Goal: Check status: Check status

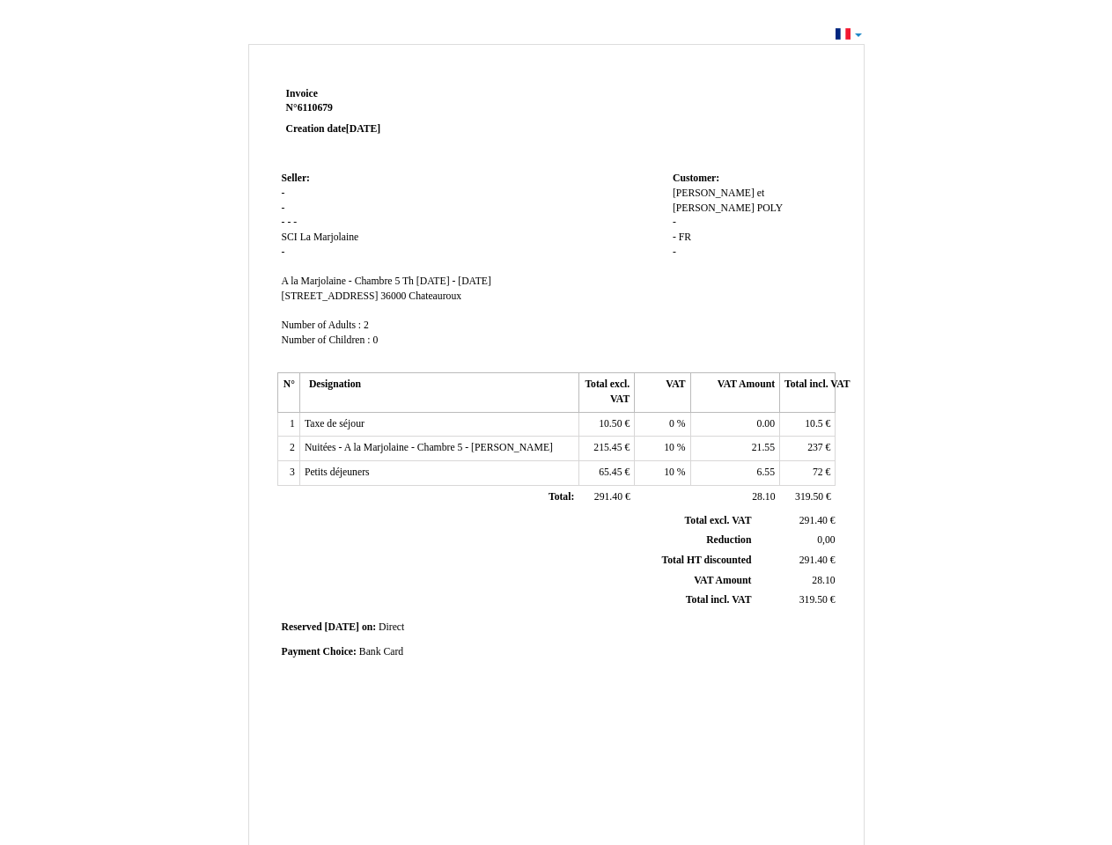
click at [302, 93] on span "Invoice" at bounding box center [302, 93] width 32 height 11
click at [318, 107] on span "6110679" at bounding box center [314, 107] width 35 height 11
click at [296, 178] on span "Seller:" at bounding box center [296, 178] width 28 height 11
click at [290, 237] on span "SCI" at bounding box center [290, 236] width 16 height 11
click at [329, 237] on span "La Marjolaine" at bounding box center [329, 236] width 59 height 11
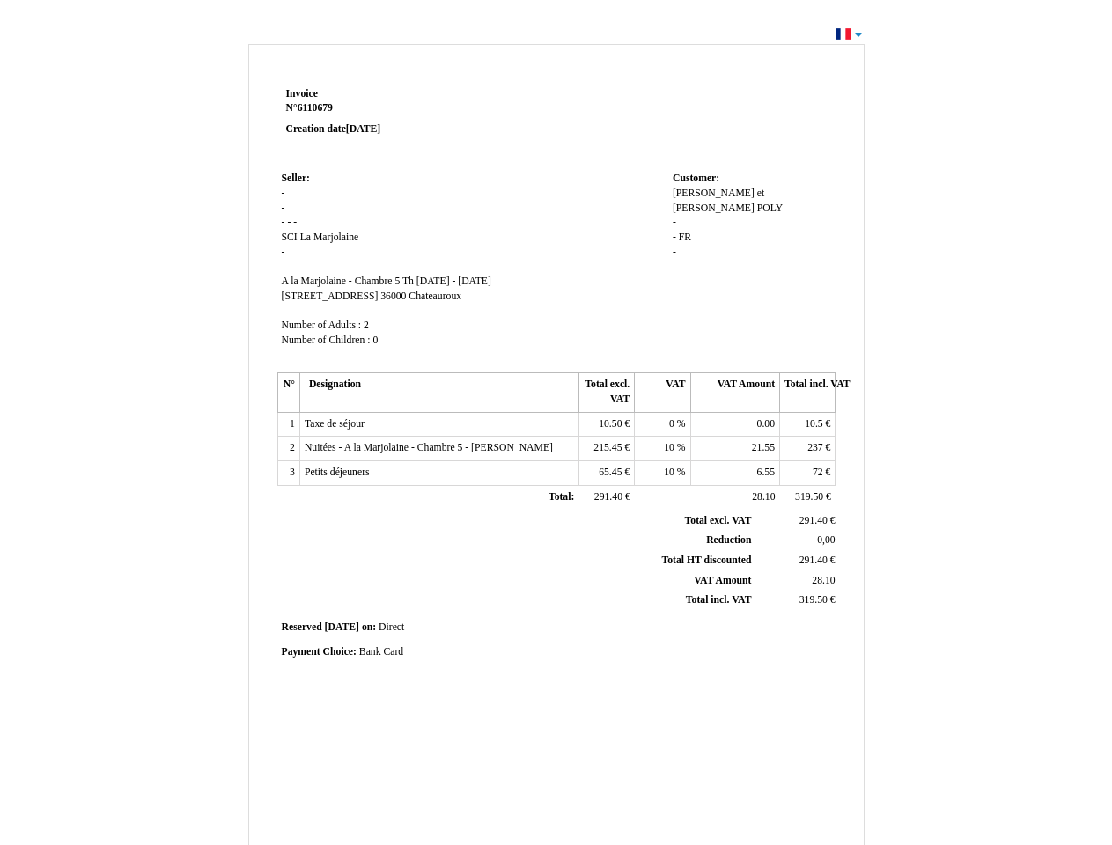
click at [342, 281] on span "A la Marjolaine - Chambre 5" at bounding box center [341, 280] width 119 height 11
click at [491, 281] on span "Th [DATE] - [DATE]" at bounding box center [446, 280] width 89 height 11
click at [325, 296] on span "[STREET_ADDRESS]" at bounding box center [330, 295] width 97 height 11
click at [383, 296] on span "36000" at bounding box center [393, 295] width 26 height 11
click at [423, 296] on span "Chateauroux" at bounding box center [434, 295] width 53 height 11
